Goal: Task Accomplishment & Management: Contribute content

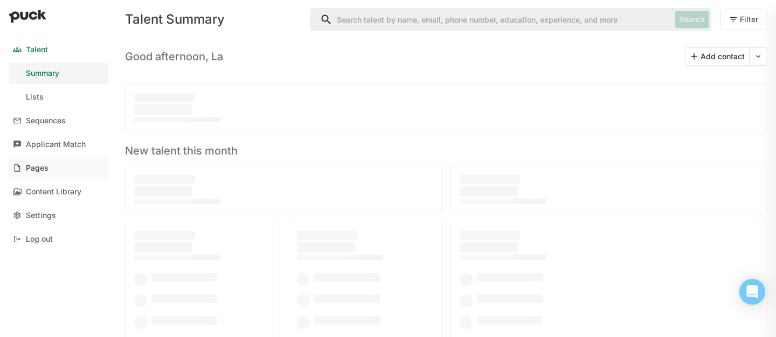
click at [48, 171] on link "Pages" at bounding box center [58, 168] width 99 height 22
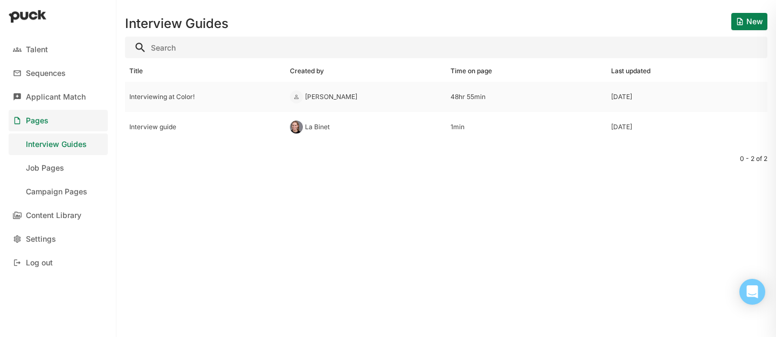
click at [171, 96] on div "Interviewing at Color!" at bounding box center [205, 97] width 152 height 8
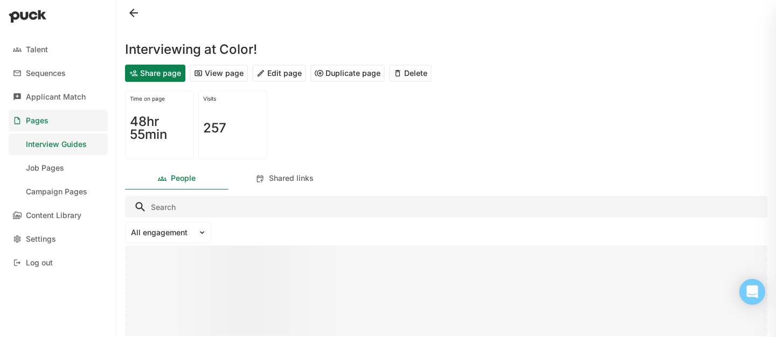
click at [216, 70] on button "View page" at bounding box center [219, 73] width 58 height 17
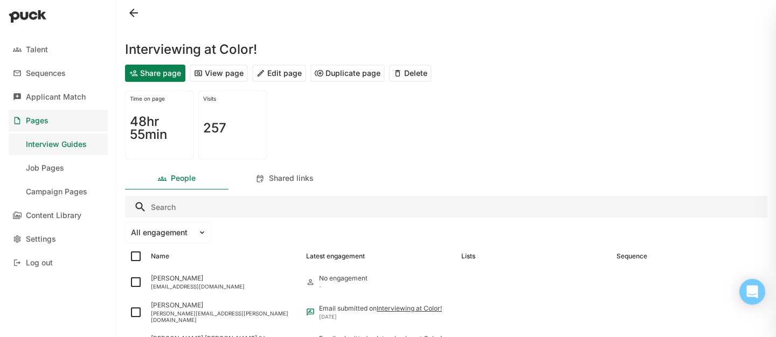
click at [283, 71] on button "Edit page" at bounding box center [279, 73] width 54 height 17
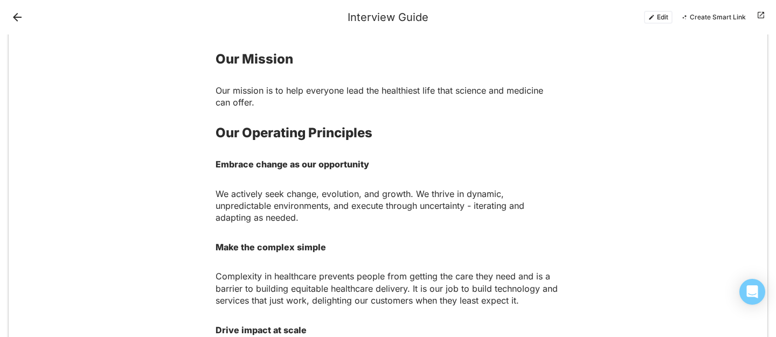
scroll to position [308, 0]
click at [217, 131] on strong "Our Operating Principles" at bounding box center [294, 134] width 157 height 16
click at [307, 141] on strong "Our Operating Principles" at bounding box center [294, 134] width 157 height 16
click at [661, 16] on button "Edit" at bounding box center [658, 17] width 29 height 13
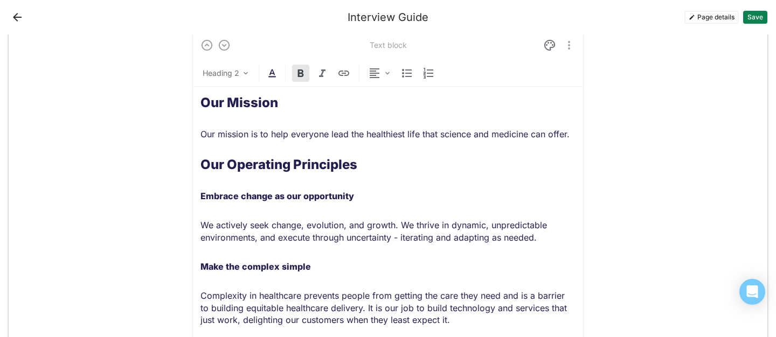
scroll to position [540, 0]
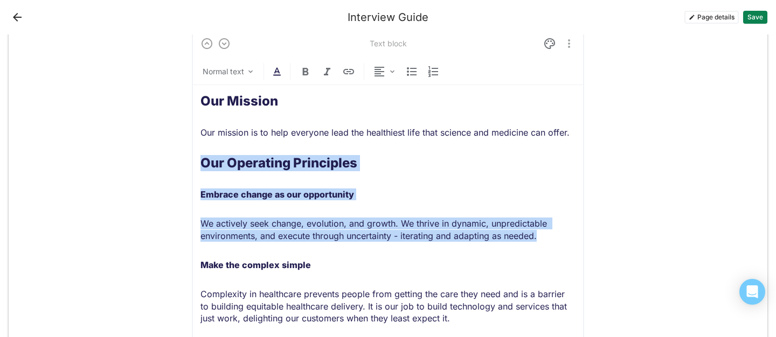
drag, startPoint x: 542, startPoint y: 238, endPoint x: 199, endPoint y: 169, distance: 349.0
click at [199, 169] on div "Text block Normal text Our Mission Our mission is to help everyone lead the hea…" at bounding box center [388, 304] width 392 height 550
copy div "Our Operating Principles Embrace change as our opportunity We actively seek cha…"
click at [294, 206] on div "Our Mission Our mission is to help everyone lead the healthiest life that scien…" at bounding box center [387, 327] width 375 height 484
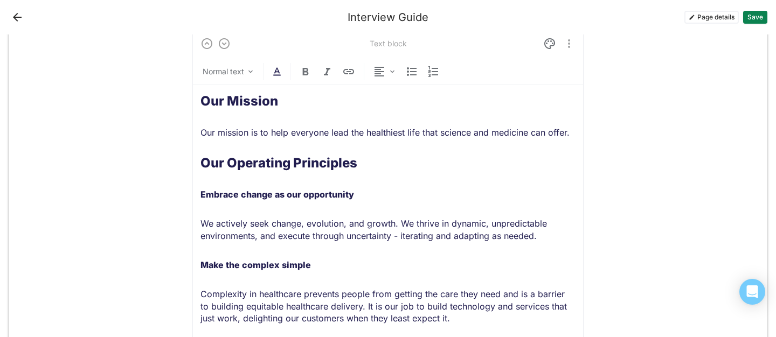
click at [200, 162] on strong "Our Operating Principles" at bounding box center [278, 163] width 157 height 16
click at [311, 165] on strong "Our Operating Principles" at bounding box center [278, 163] width 157 height 16
click at [202, 162] on strong "Our Operating Principles" at bounding box center [278, 163] width 157 height 16
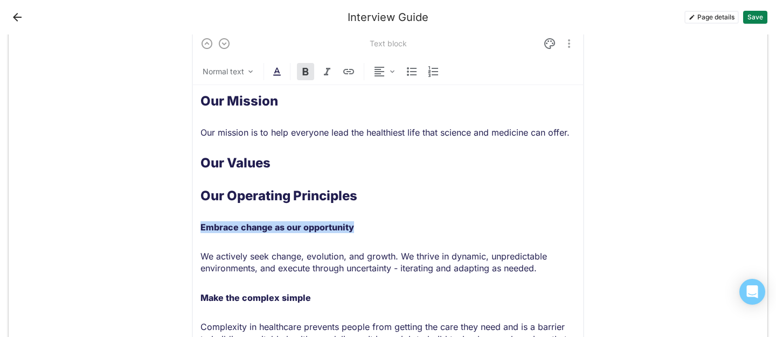
drag, startPoint x: 365, startPoint y: 226, endPoint x: 200, endPoint y: 224, distance: 164.9
click at [200, 224] on p "Embrace change as our opportunity" at bounding box center [387, 227] width 375 height 12
click at [310, 260] on p "We actively seek change, evolution, and growth. We thrive in dynamic, unpredict…" at bounding box center [387, 263] width 375 height 24
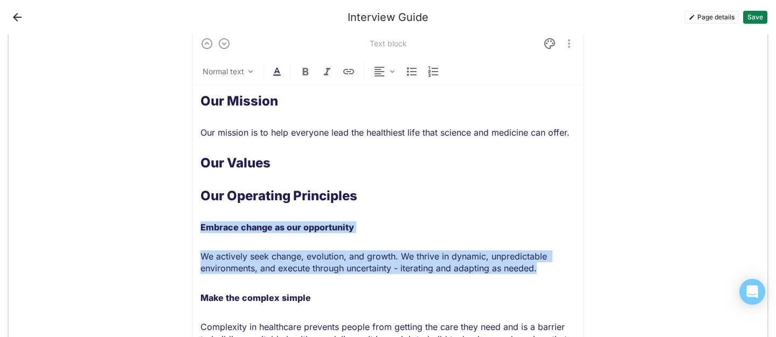
drag, startPoint x: 542, startPoint y: 269, endPoint x: 202, endPoint y: 231, distance: 342.2
copy div "Embrace change as our opportunity We actively seek change, evolution, and growt…"
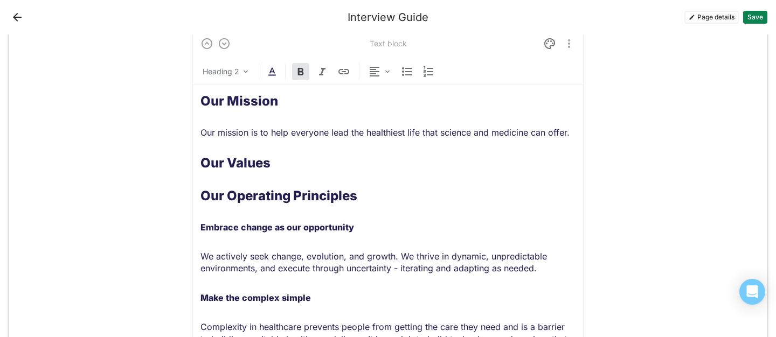
click at [280, 166] on h2 "Our Values" at bounding box center [387, 164] width 375 height 16
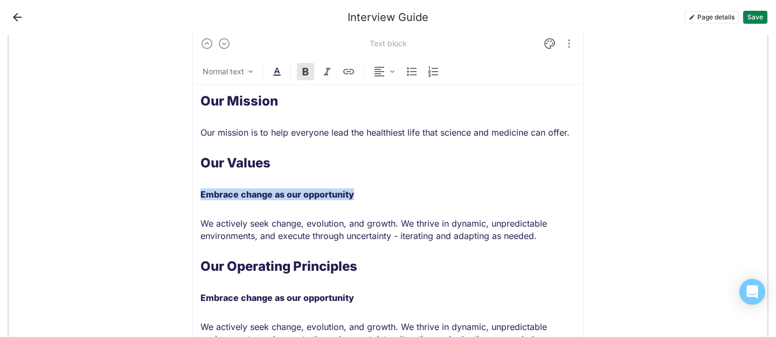
drag, startPoint x: 352, startPoint y: 193, endPoint x: 203, endPoint y: 190, distance: 149.8
click at [203, 190] on strong "Embrace change as our opportunity" at bounding box center [277, 194] width 154 height 11
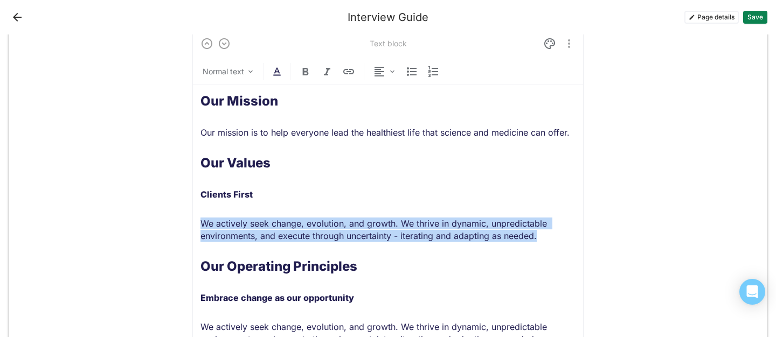
drag, startPoint x: 539, startPoint y: 237, endPoint x: 202, endPoint y: 225, distance: 337.0
click at [202, 225] on p "We actively seek change, evolution, and growth. We thrive in dynamic, unpredict…" at bounding box center [387, 230] width 375 height 24
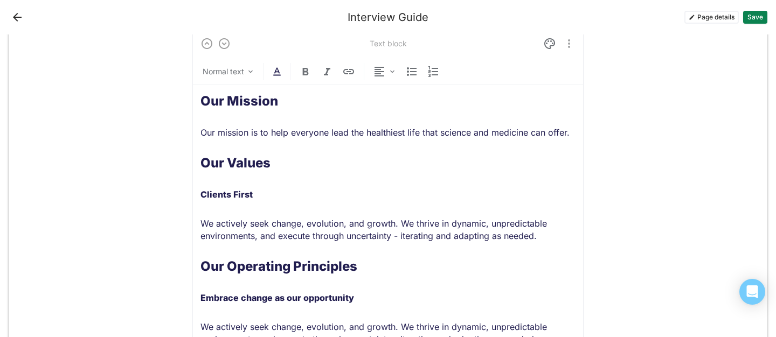
click at [249, 228] on p "We actively seek change, evolution, and growth. We thrive in dynamic, unpredict…" at bounding box center [387, 230] width 375 height 24
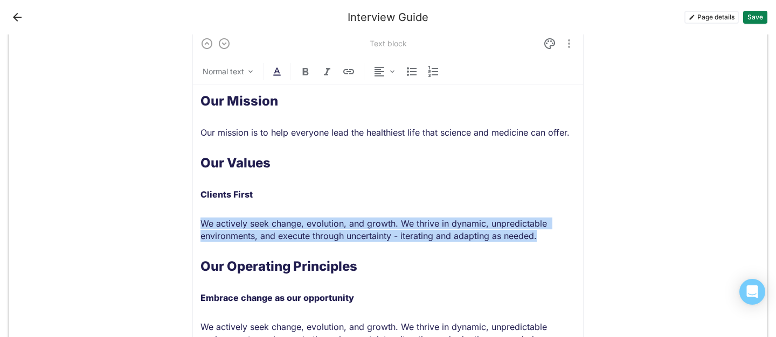
drag, startPoint x: 542, startPoint y: 238, endPoint x: 203, endPoint y: 223, distance: 339.2
click at [203, 223] on p "We actively seek change, evolution, and growth. We thrive in dynamic, unpredict…" at bounding box center [387, 230] width 375 height 24
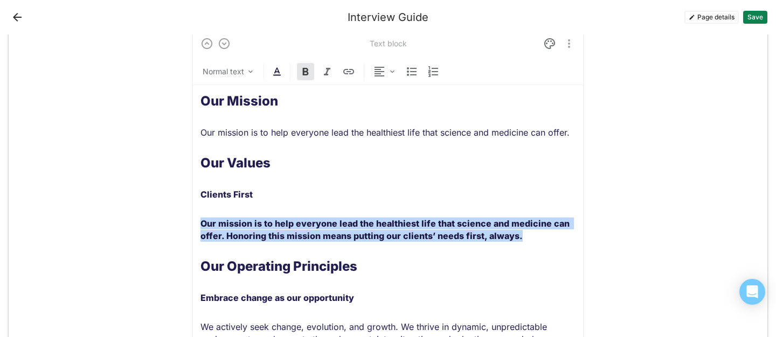
drag, startPoint x: 521, startPoint y: 235, endPoint x: 194, endPoint y: 222, distance: 326.8
click at [303, 73] on img at bounding box center [305, 71] width 13 height 13
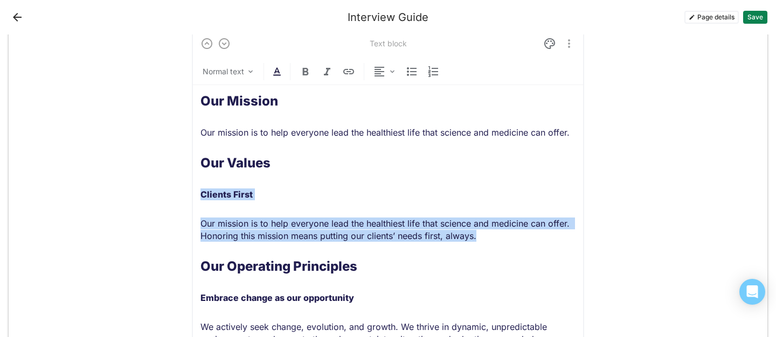
drag, startPoint x: 481, startPoint y: 234, endPoint x: 201, endPoint y: 191, distance: 283.6
copy div "Clients First Our mission is to help everyone lead the healthiest life that sci…"
click at [497, 241] on p "Our mission is to help everyone lead the healthiest life that science and medic…" at bounding box center [387, 230] width 375 height 24
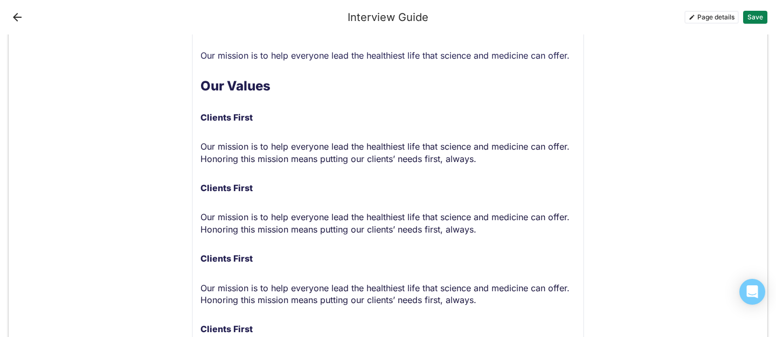
scroll to position [658, 0]
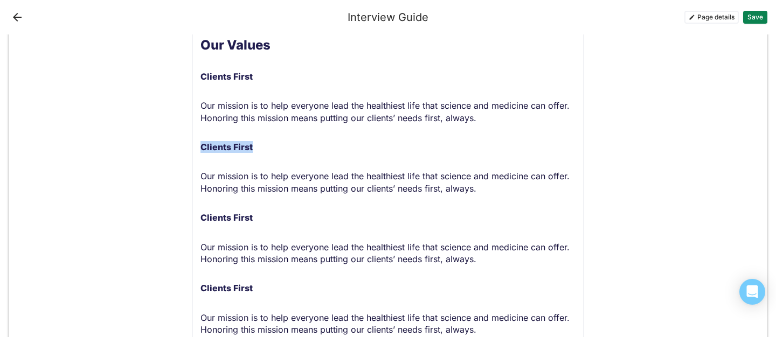
drag, startPoint x: 252, startPoint y: 147, endPoint x: 201, endPoint y: 148, distance: 51.2
click at [201, 148] on p "Clients First" at bounding box center [387, 147] width 375 height 12
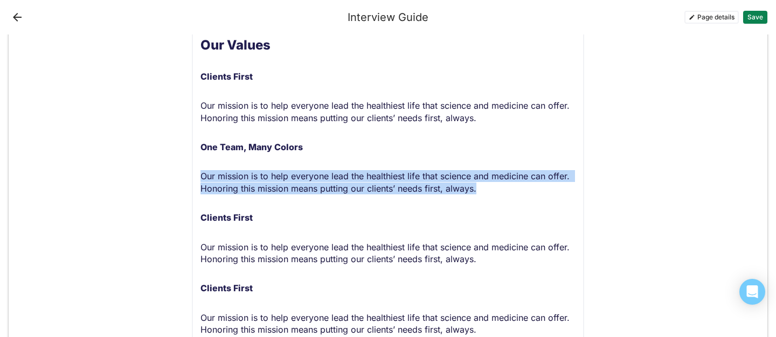
drag, startPoint x: 467, startPoint y: 189, endPoint x: 204, endPoint y: 175, distance: 263.3
click at [204, 175] on p "Our mission is to help everyone lead the healthiest life that science and medic…" at bounding box center [387, 182] width 375 height 24
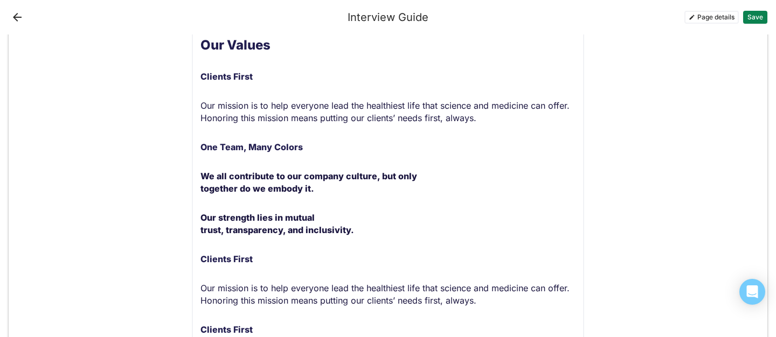
click at [200, 216] on strong "Our strength lies in mutual trust, transparency, and inclusivity." at bounding box center [277, 223] width 154 height 23
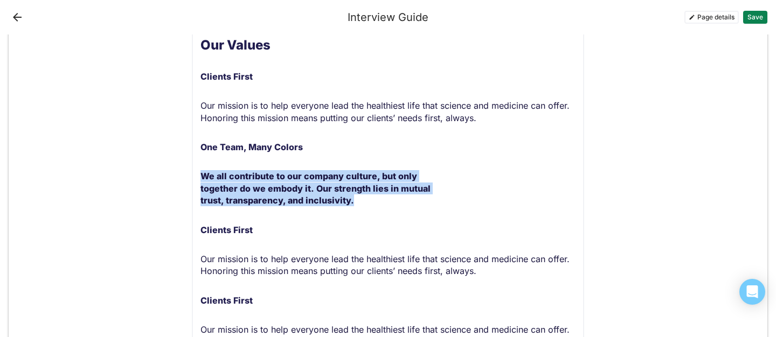
drag, startPoint x: 356, startPoint y: 204, endPoint x: 197, endPoint y: 181, distance: 160.1
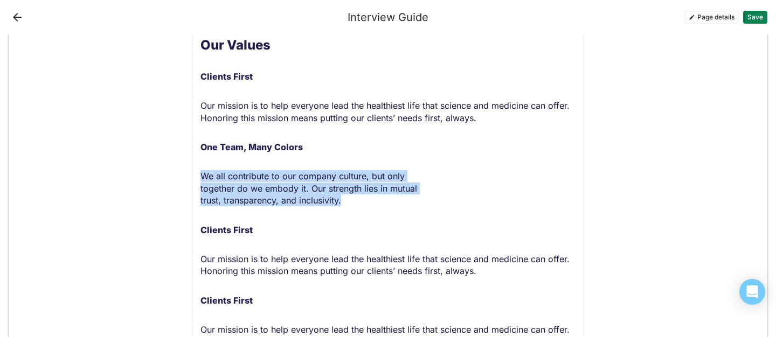
click at [216, 190] on span "We all contribute to our company culture, but only together do we embody it. Ou…" at bounding box center [308, 188] width 217 height 35
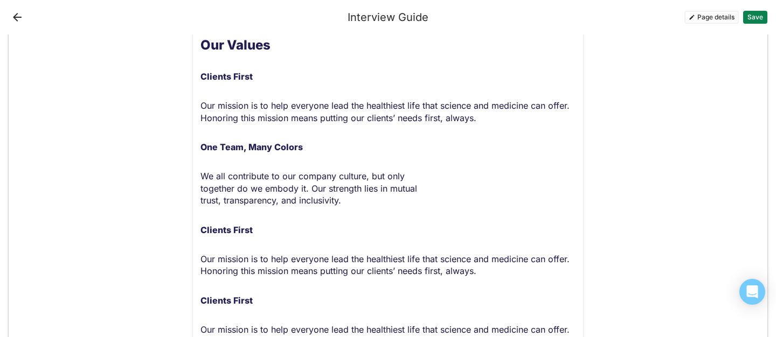
click at [204, 201] on span "We all contribute to our company culture, but only together do we embody it. Ou…" at bounding box center [308, 188] width 217 height 35
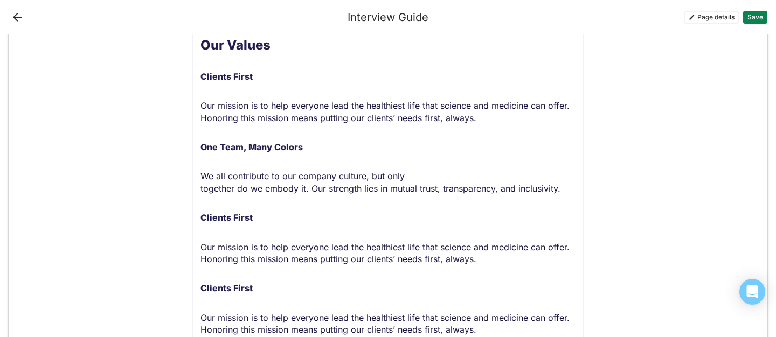
click at [200, 189] on span "We all contribute to our company culture, but only together do we embody it. Ou…" at bounding box center [380, 182] width 360 height 23
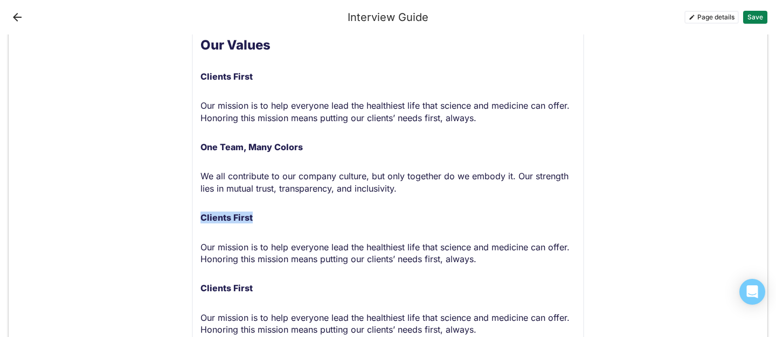
drag, startPoint x: 252, startPoint y: 217, endPoint x: 203, endPoint y: 215, distance: 48.5
click at [203, 215] on p "Clients First" at bounding box center [387, 218] width 375 height 12
click at [294, 251] on span "Our mission is to help everyone lead the healthiest life that science and medic…" at bounding box center [386, 253] width 372 height 23
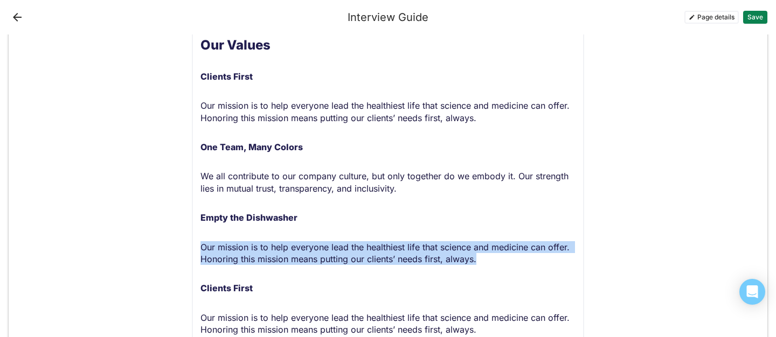
drag, startPoint x: 477, startPoint y: 261, endPoint x: 200, endPoint y: 252, distance: 277.1
click at [200, 252] on div "Text block Normal text Our Mission Our mission is to help everyone lead the hea…" at bounding box center [388, 343] width 392 height 865
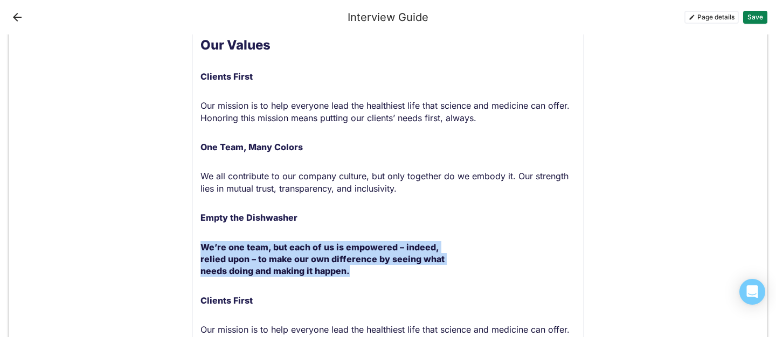
drag, startPoint x: 357, startPoint y: 269, endPoint x: 198, endPoint y: 252, distance: 159.9
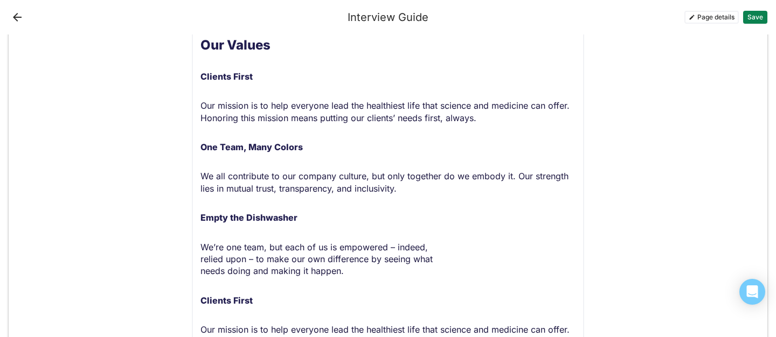
click at [218, 253] on span "We’re one team, but each of us is empowered – indeed, relied upon – to make our…" at bounding box center [316, 259] width 232 height 35
click at [200, 259] on span "We’re one team, but each of us is empowered – indeed, relied upon – to make our…" at bounding box center [316, 259] width 232 height 35
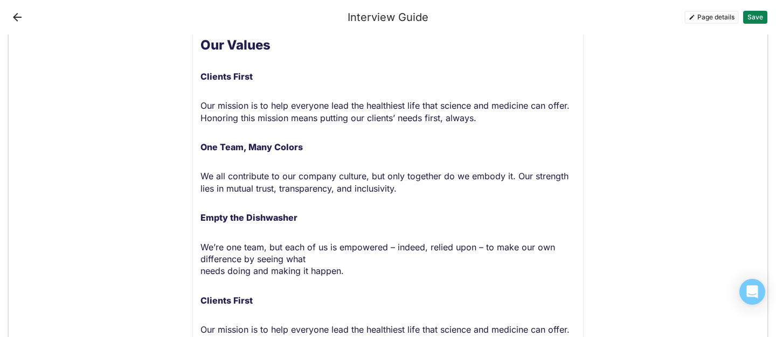
click at [202, 272] on span "We’re one team, but each of us is empowered – indeed, relied upon – to make our…" at bounding box center [378, 259] width 357 height 35
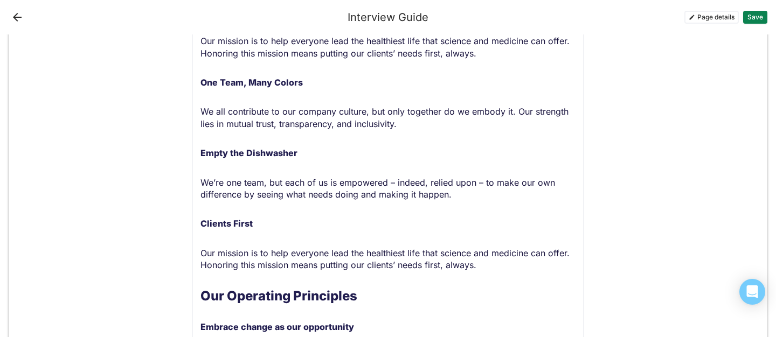
scroll to position [729, 0]
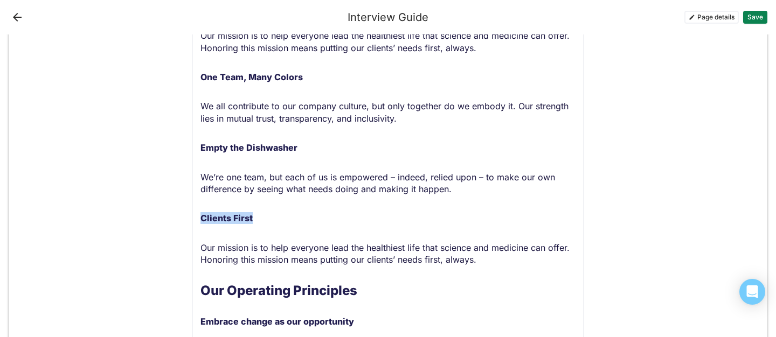
drag, startPoint x: 255, startPoint y: 219, endPoint x: 199, endPoint y: 217, distance: 55.5
click at [199, 217] on div "Text block Normal text Our Mission Our mission is to help everyone lead the hea…" at bounding box center [388, 273] width 392 height 865
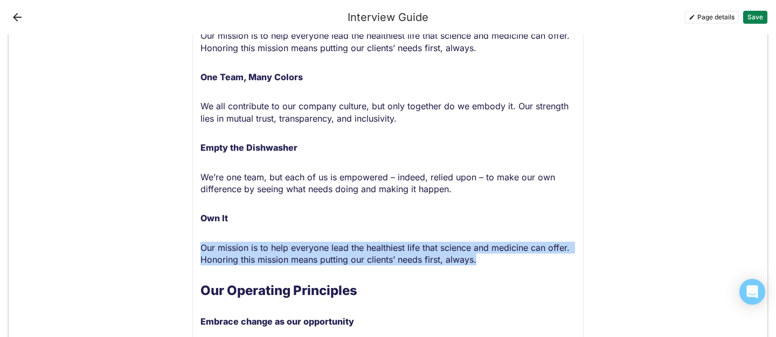
drag, startPoint x: 477, startPoint y: 261, endPoint x: 199, endPoint y: 253, distance: 277.6
click at [199, 253] on div "Text block Normal text Our Mission Our mission is to help everyone lead the hea…" at bounding box center [388, 273] width 392 height 865
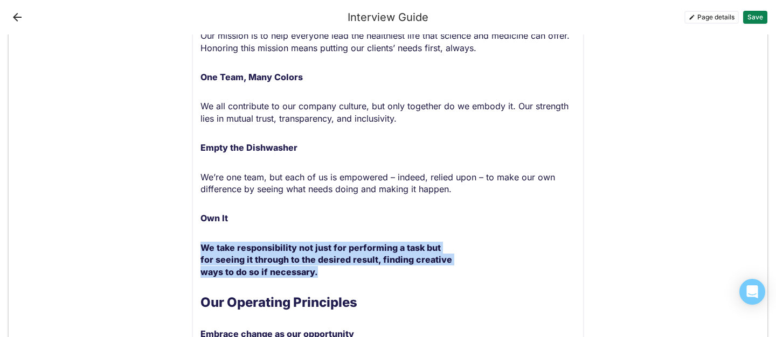
drag, startPoint x: 316, startPoint y: 266, endPoint x: 202, endPoint y: 244, distance: 116.4
click at [202, 244] on p "We take responsibility not just for performing a task but for seeing it through…" at bounding box center [387, 260] width 375 height 36
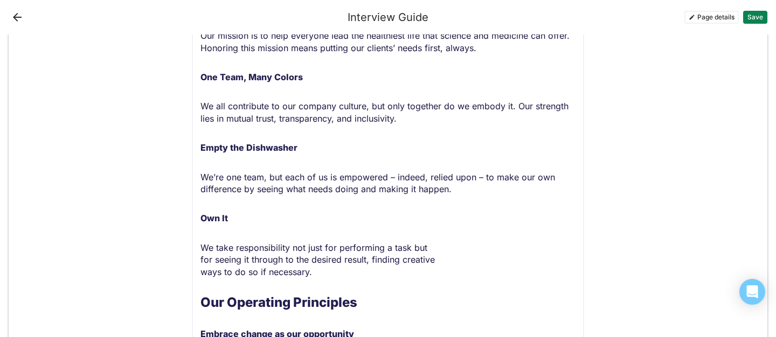
click at [228, 266] on span "We take responsibility not just for performing a task but for seeing it through…" at bounding box center [317, 259] width 234 height 35
click at [200, 259] on span "We take responsibility not just for performing a task but for seeing it through…" at bounding box center [317, 259] width 234 height 35
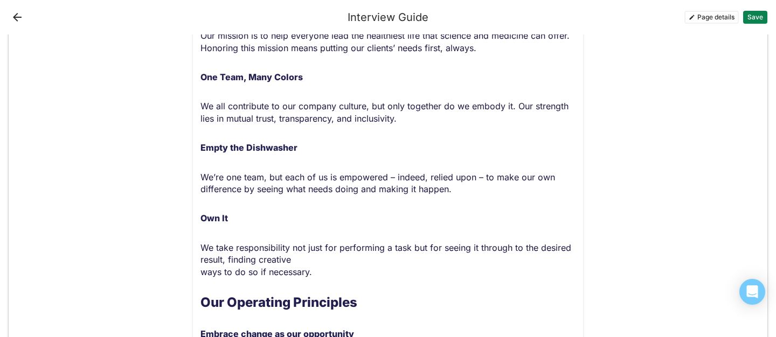
click at [202, 273] on span "We take responsibility not just for performing a task but for seeing it through…" at bounding box center [386, 259] width 373 height 35
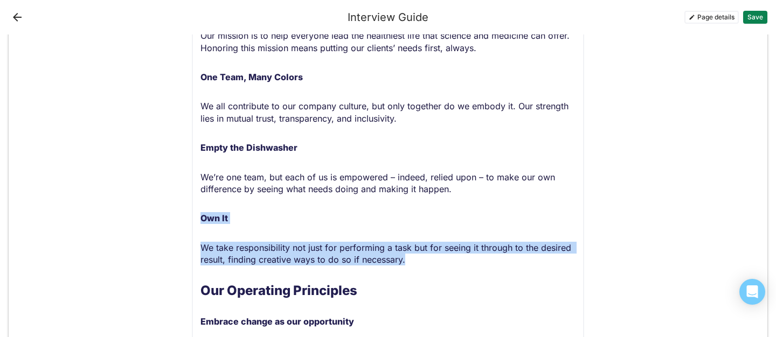
drag, startPoint x: 407, startPoint y: 261, endPoint x: 200, endPoint y: 219, distance: 211.6
click at [200, 219] on div "Our Mission Our mission is to help everyone lead the healthiest life that scien…" at bounding box center [387, 297] width 375 height 800
copy div "Own It We take responsibility not just for performing a task but for seeing it …"
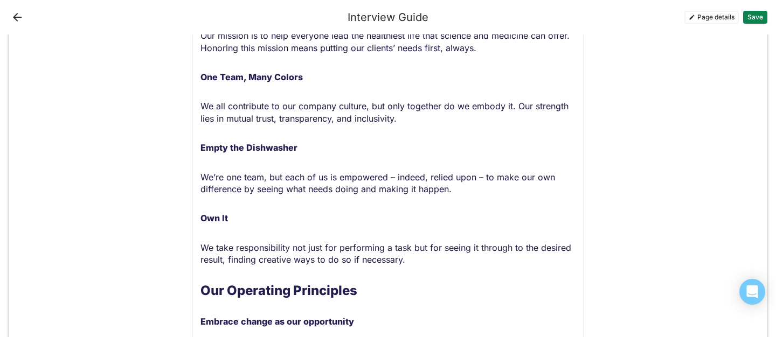
click at [420, 261] on p "We take responsibility not just for performing a task but for seeing it through…" at bounding box center [387, 254] width 375 height 24
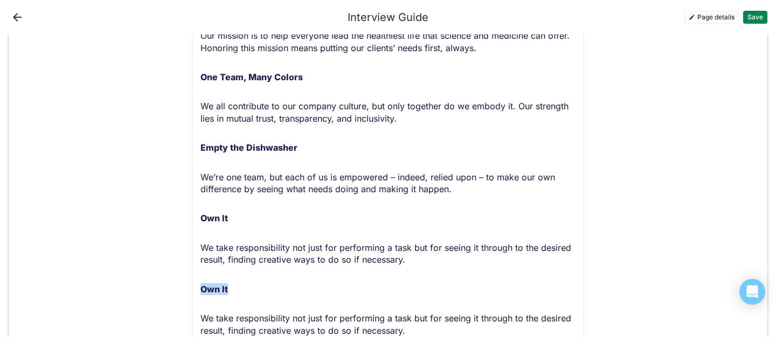
drag, startPoint x: 228, startPoint y: 290, endPoint x: 202, endPoint y: 290, distance: 26.9
click at [202, 290] on p "Own It" at bounding box center [387, 289] width 375 height 12
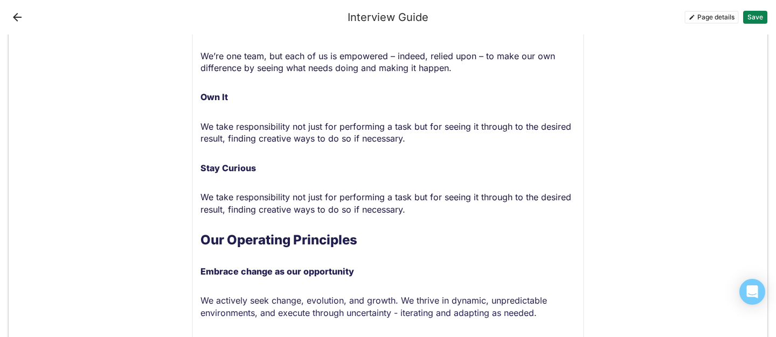
scroll to position [855, 0]
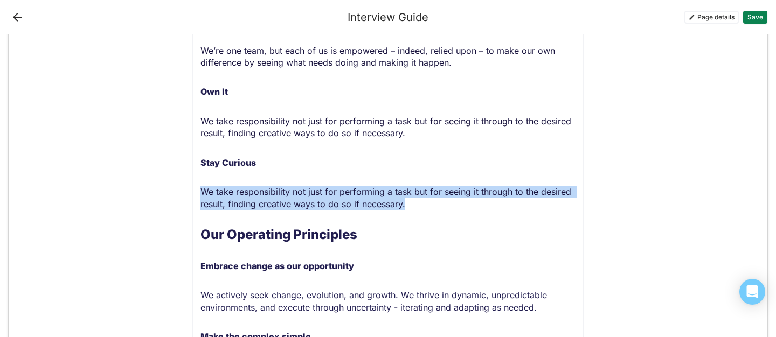
drag, startPoint x: 401, startPoint y: 205, endPoint x: 203, endPoint y: 195, distance: 198.6
click at [203, 195] on p "We take responsibility not just for performing a task but for seeing it through…" at bounding box center [387, 198] width 375 height 24
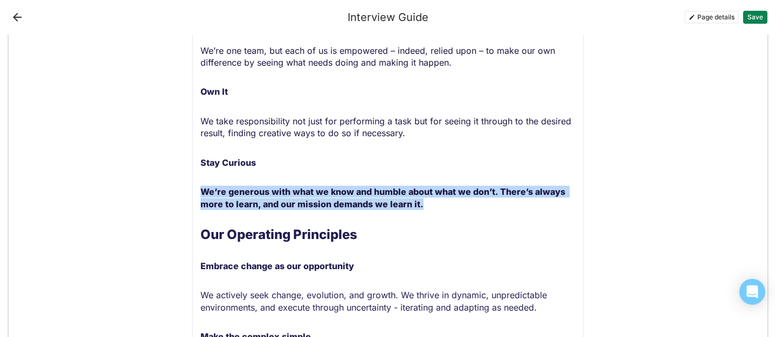
drag, startPoint x: 420, startPoint y: 206, endPoint x: 201, endPoint y: 188, distance: 220.0
click at [201, 188] on p "We’re generous with what we know and humble about what we don’t. There’s always…" at bounding box center [387, 198] width 375 height 24
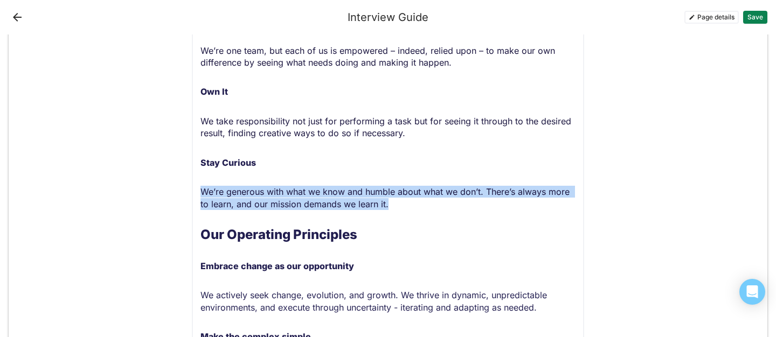
click at [401, 204] on p "We’re generous with what we know and humble about what we don’t. There’s always…" at bounding box center [387, 198] width 375 height 24
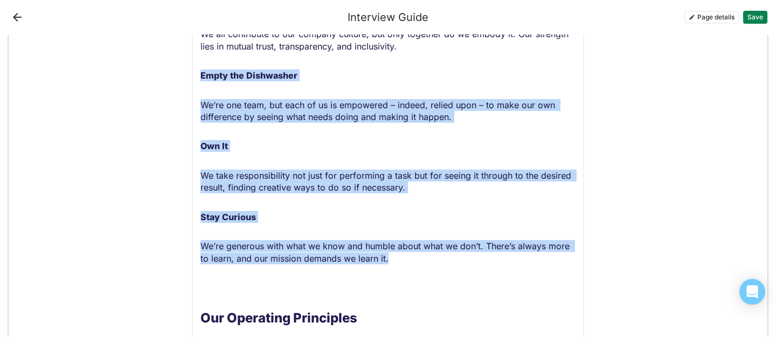
scroll to position [797, 0]
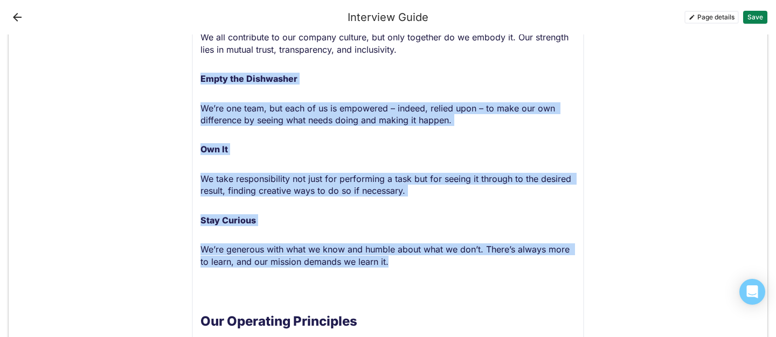
drag, startPoint x: 404, startPoint y: 202, endPoint x: 200, endPoint y: 77, distance: 239.0
click at [200, 77] on div "Our Mission Our mission is to help everyone lead the healthiest life that scien…" at bounding box center [387, 278] width 375 height 900
copy div "Empty the Dishwasher We’re one team, but each of us is empowered – indeed, reli…"
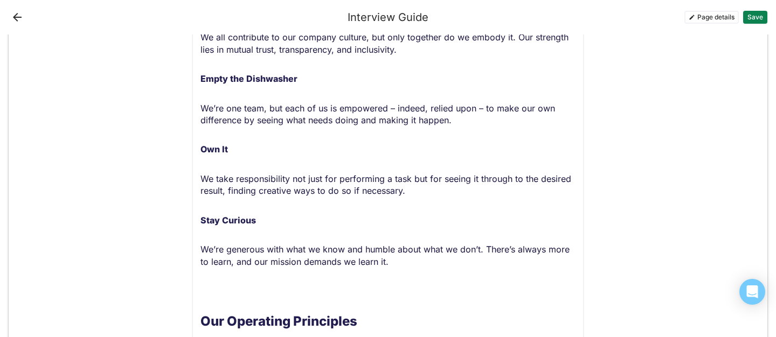
click at [224, 292] on p at bounding box center [387, 291] width 375 height 12
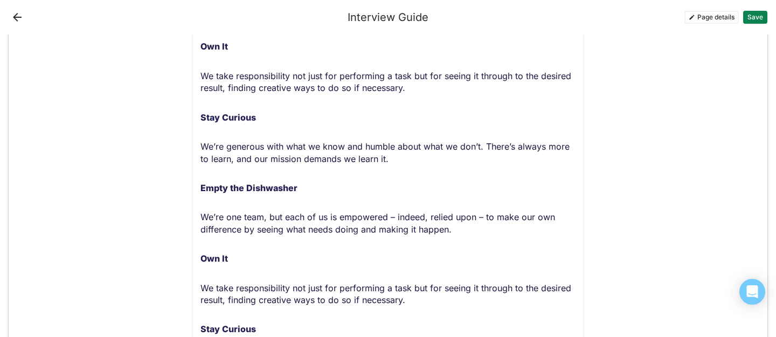
scroll to position [909, 0]
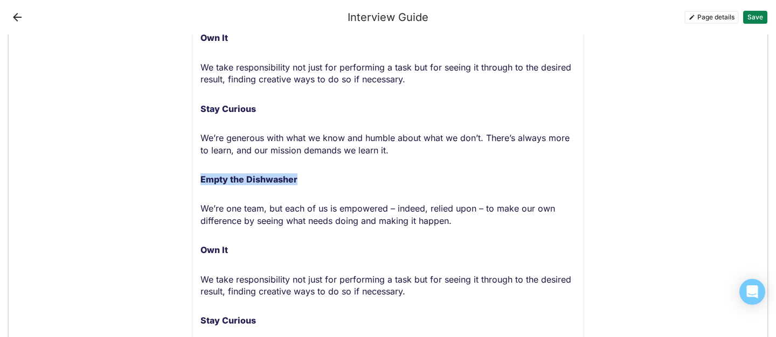
drag, startPoint x: 300, startPoint y: 184, endPoint x: 202, endPoint y: 183, distance: 98.6
click at [202, 183] on p "Empty the Dishwasher" at bounding box center [387, 180] width 375 height 12
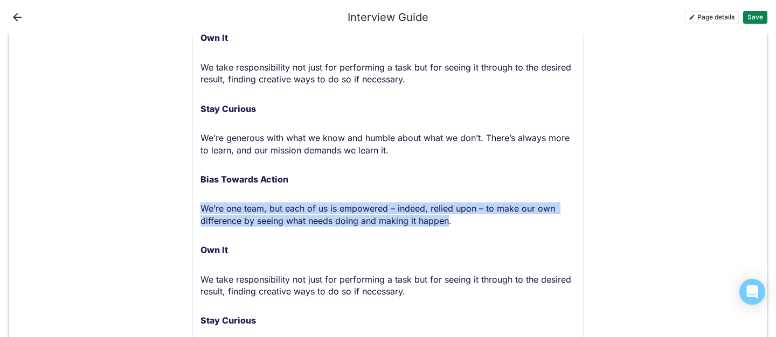
drag, startPoint x: 450, startPoint y: 220, endPoint x: 202, endPoint y: 205, distance: 248.3
click at [202, 205] on span "We’re one team, but each of us is empowered – indeed, relied upon – to make our…" at bounding box center [378, 214] width 357 height 23
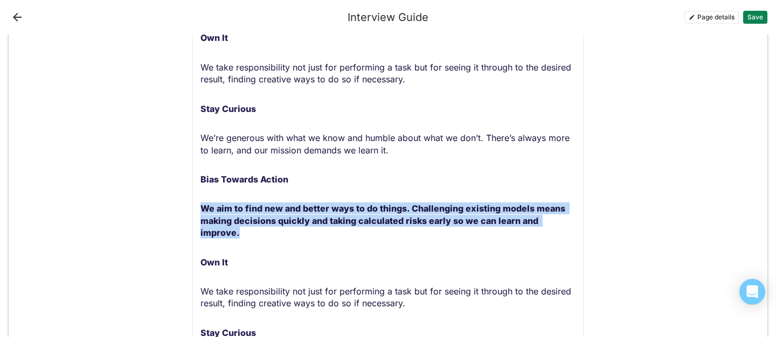
drag, startPoint x: 575, startPoint y: 221, endPoint x: 197, endPoint y: 212, distance: 378.4
click at [197, 212] on div "Text block Normal text Our Mission Our mission is to help everyone lead the hea…" at bounding box center [388, 240] width 392 height 1160
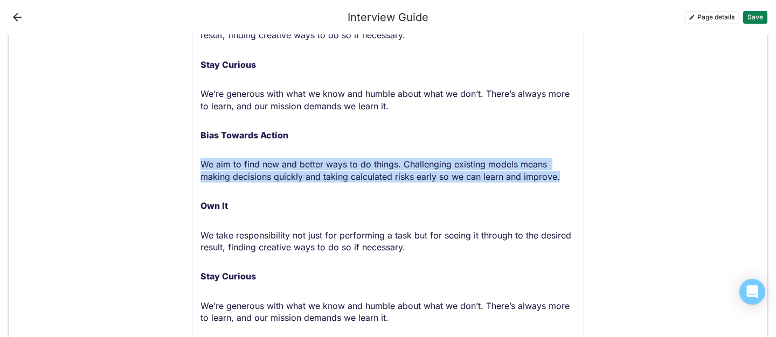
scroll to position [955, 0]
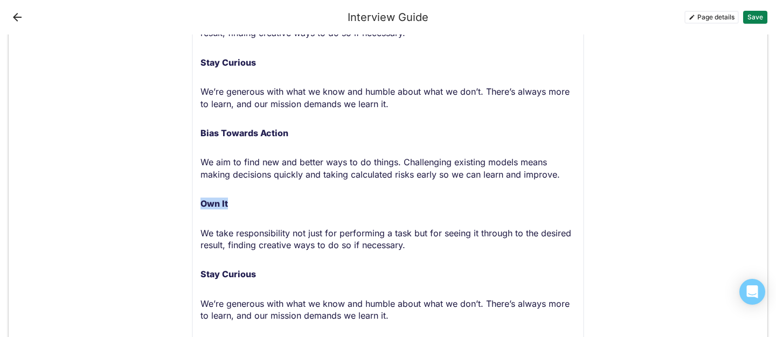
drag, startPoint x: 231, startPoint y: 205, endPoint x: 202, endPoint y: 204, distance: 28.6
click at [202, 204] on p "Own It" at bounding box center [387, 204] width 375 height 12
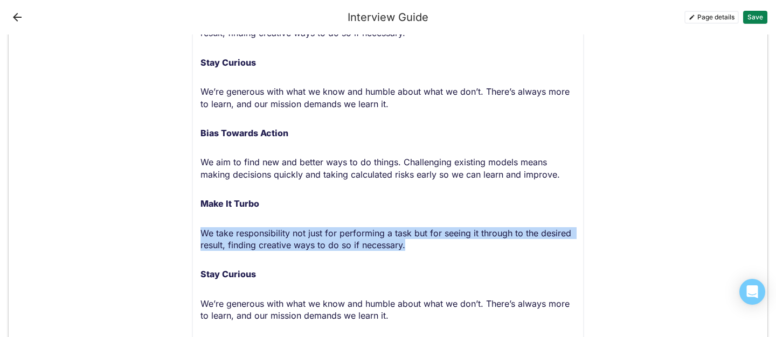
drag, startPoint x: 406, startPoint y: 245, endPoint x: 203, endPoint y: 232, distance: 203.0
click at [203, 232] on p "We take responsibility not just for performing a task but for seeing it through…" at bounding box center [387, 239] width 375 height 24
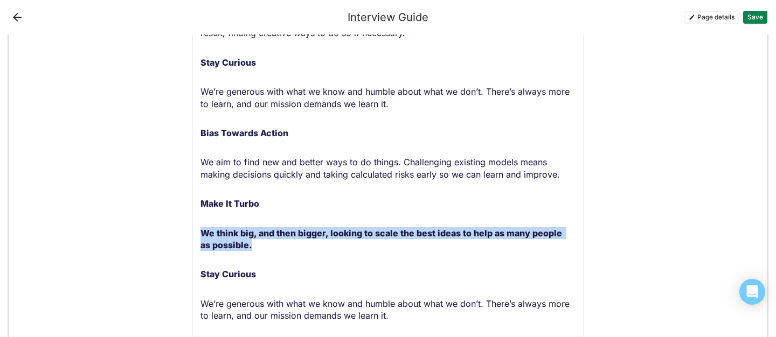
drag, startPoint x: 241, startPoint y: 246, endPoint x: 197, endPoint y: 237, distance: 45.1
click at [197, 237] on div "Text block Normal text Our Mission Our mission is to help everyone lead the hea…" at bounding box center [388, 188] width 392 height 1148
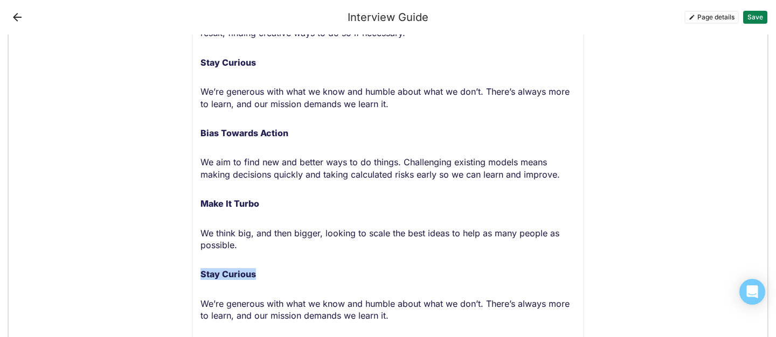
drag, startPoint x: 260, startPoint y: 276, endPoint x: 202, endPoint y: 276, distance: 58.2
click at [202, 276] on p "Stay Curious" at bounding box center [387, 274] width 375 height 12
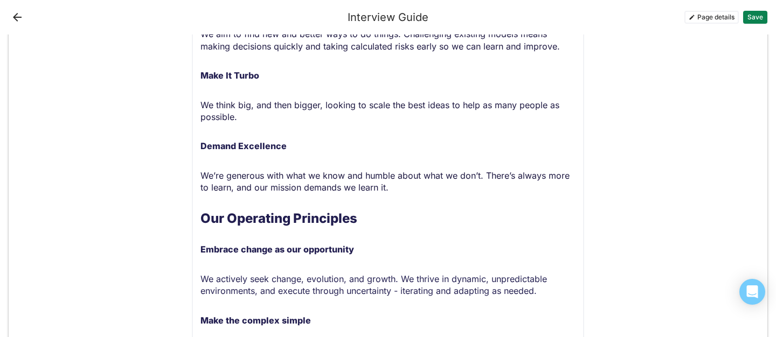
scroll to position [1085, 0]
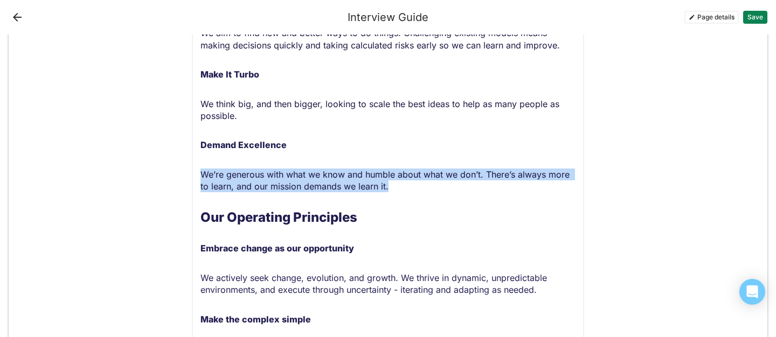
drag, startPoint x: 392, startPoint y: 188, endPoint x: 198, endPoint y: 176, distance: 194.9
click at [198, 176] on div "Text block Normal text Our Mission Our mission is to help everyone lead the hea…" at bounding box center [388, 58] width 392 height 1148
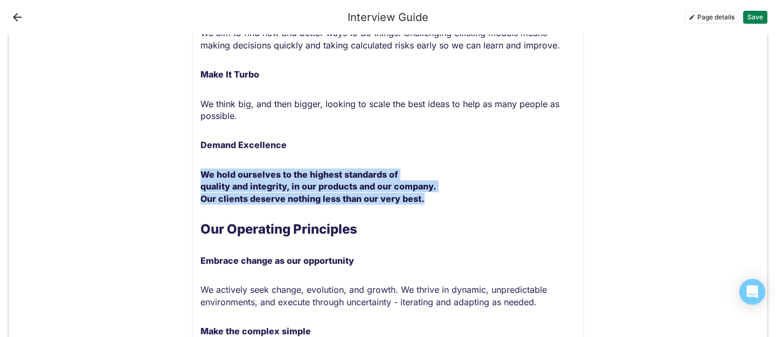
drag, startPoint x: 422, startPoint y: 199, endPoint x: 204, endPoint y: 174, distance: 219.8
click at [204, 174] on p "We hold ourselves to the highest standards of quality and integrity, in our pro…" at bounding box center [387, 187] width 375 height 36
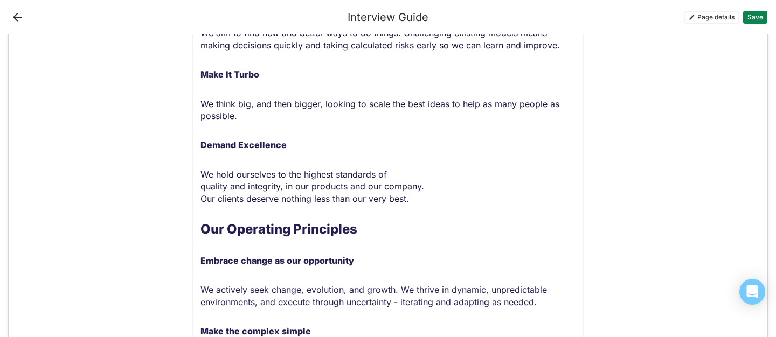
click at [199, 186] on div "Text block Normal text Our Mission Our mission is to help everyone lead the hea…" at bounding box center [388, 64] width 392 height 1160
click at [200, 187] on span "We hold ourselves to the highest standards of quality and integrity, in our pro…" at bounding box center [312, 186] width 224 height 35
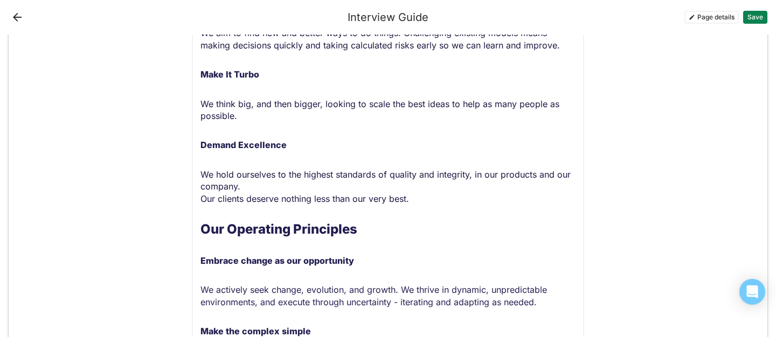
click at [202, 200] on span "We hold ourselves to the highest standards of quality and integrity, in our pro…" at bounding box center [386, 186] width 373 height 35
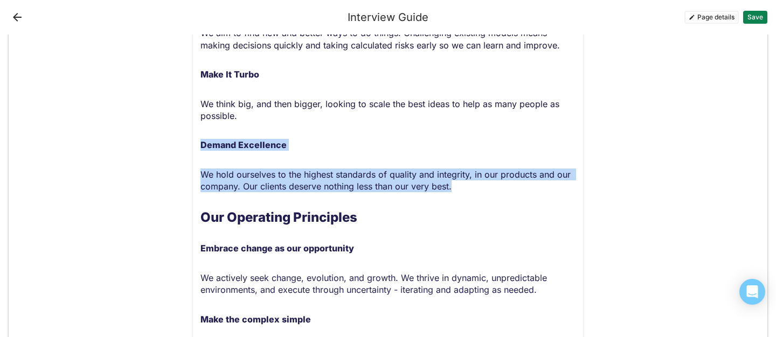
drag, startPoint x: 457, startPoint y: 186, endPoint x: 200, endPoint y: 146, distance: 260.1
click at [200, 146] on div "Our Mission Our mission is to help everyone lead the healthiest life that scien…" at bounding box center [387, 82] width 375 height 1083
copy div "Demand Excellence We hold ourselves to the highest standards of quality and int…"
click at [483, 190] on p "We hold ourselves to the highest standards of quality and integrity, in our pro…" at bounding box center [387, 181] width 375 height 24
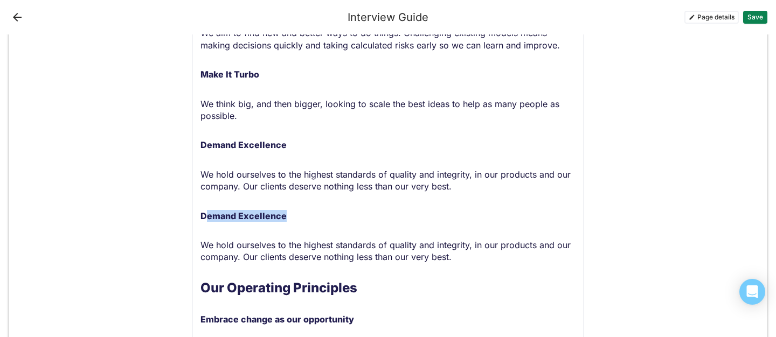
drag, startPoint x: 283, startPoint y: 217, endPoint x: 207, endPoint y: 218, distance: 76.0
click at [207, 218] on strong "Demand Excellence" at bounding box center [243, 216] width 86 height 11
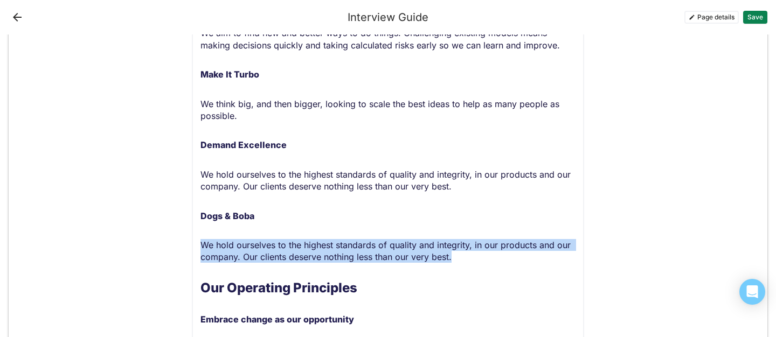
drag, startPoint x: 456, startPoint y: 254, endPoint x: 202, endPoint y: 247, distance: 253.9
click at [202, 247] on p "We hold ourselves to the highest standards of quality and integrity, in our pro…" at bounding box center [387, 251] width 375 height 24
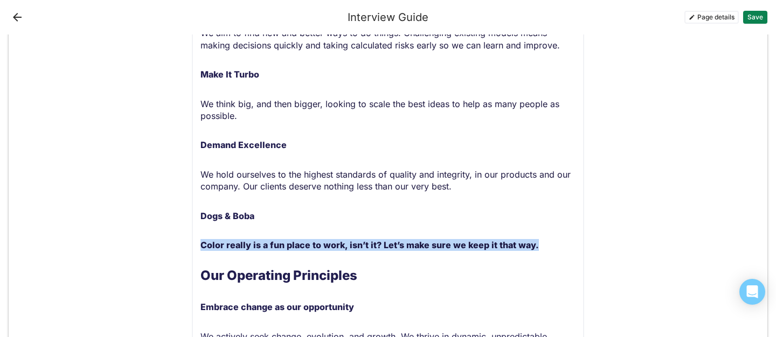
drag, startPoint x: 533, startPoint y: 246, endPoint x: 201, endPoint y: 247, distance: 331.9
click at [201, 247] on p "Color really is a fun place to work, isn’t it? Let’s make sure we keep it that …" at bounding box center [387, 245] width 375 height 12
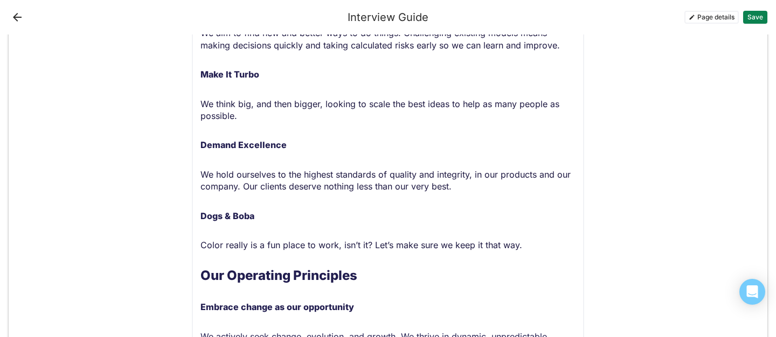
click at [300, 250] on p "Color really is a fun place to work, isn’t it? Let’s make sure we keep it that …" at bounding box center [387, 245] width 375 height 12
drag, startPoint x: 371, startPoint y: 245, endPoint x: 336, endPoint y: 248, distance: 34.7
click at [336, 248] on span "Color really is a fun place to work, isn’t it? Let’s make sure we keep it that …" at bounding box center [361, 245] width 322 height 11
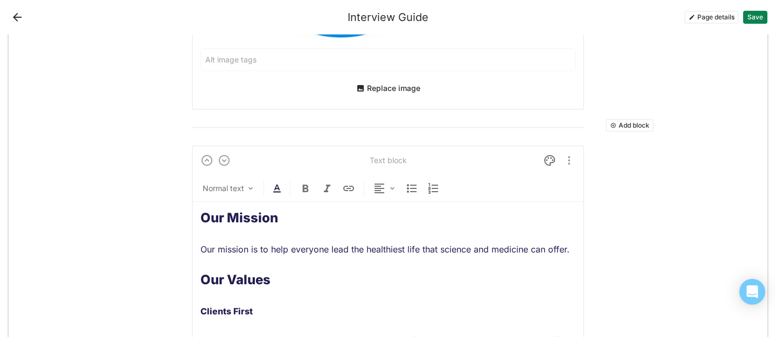
scroll to position [451, 0]
